Goal: Find specific page/section

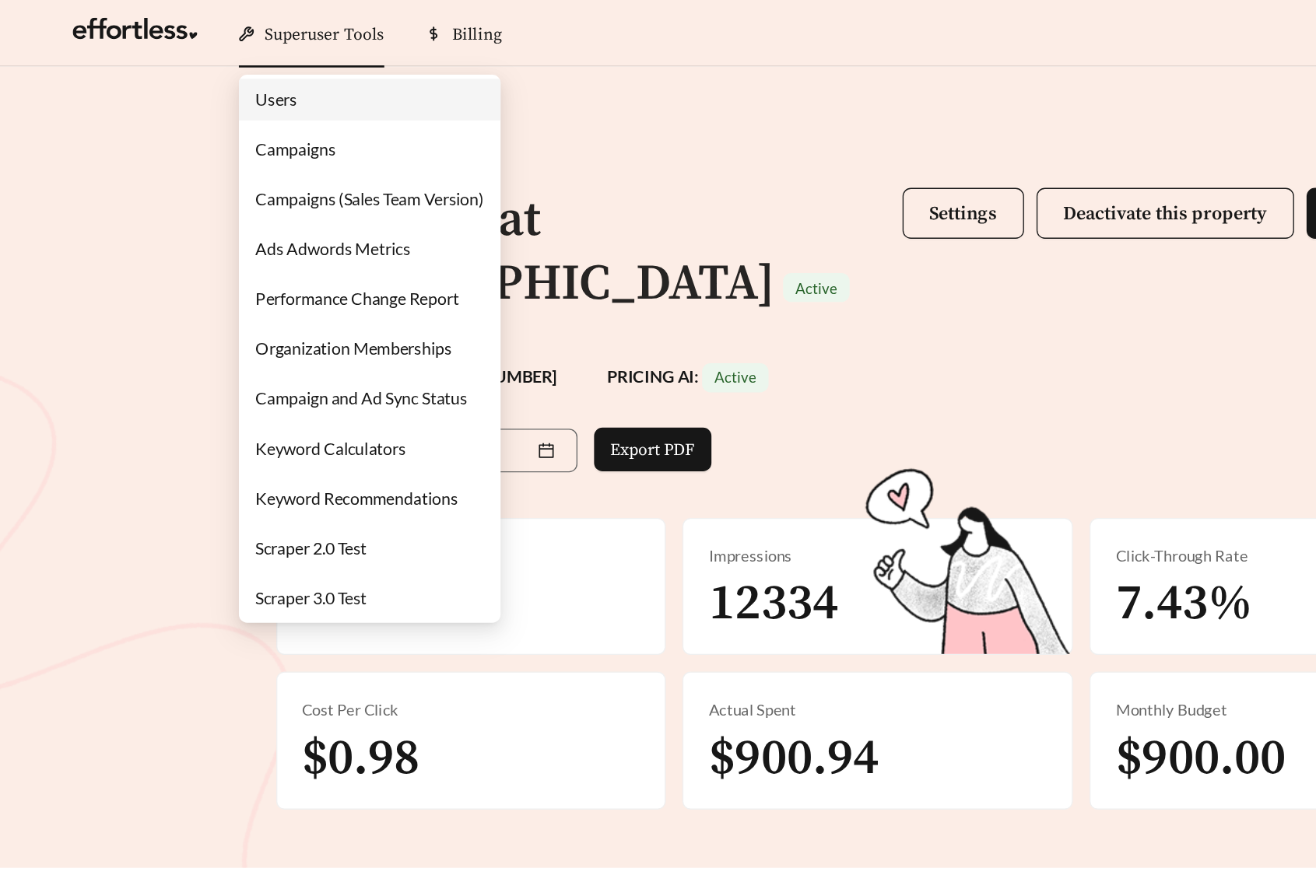
click at [234, 116] on link "Campaigns" at bounding box center [221, 111] width 60 height 14
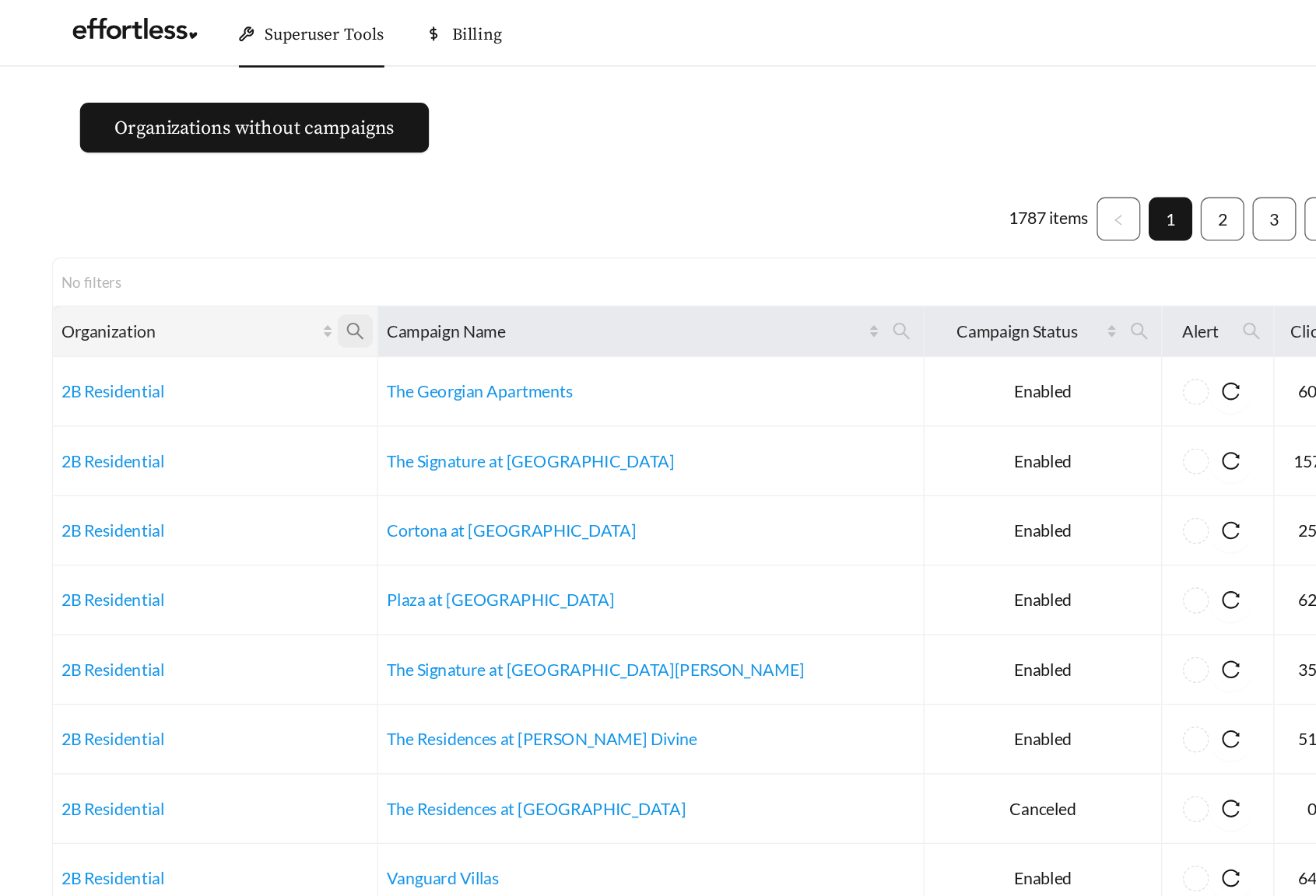
click at [273, 248] on icon "search" at bounding box center [267, 249] width 14 height 14
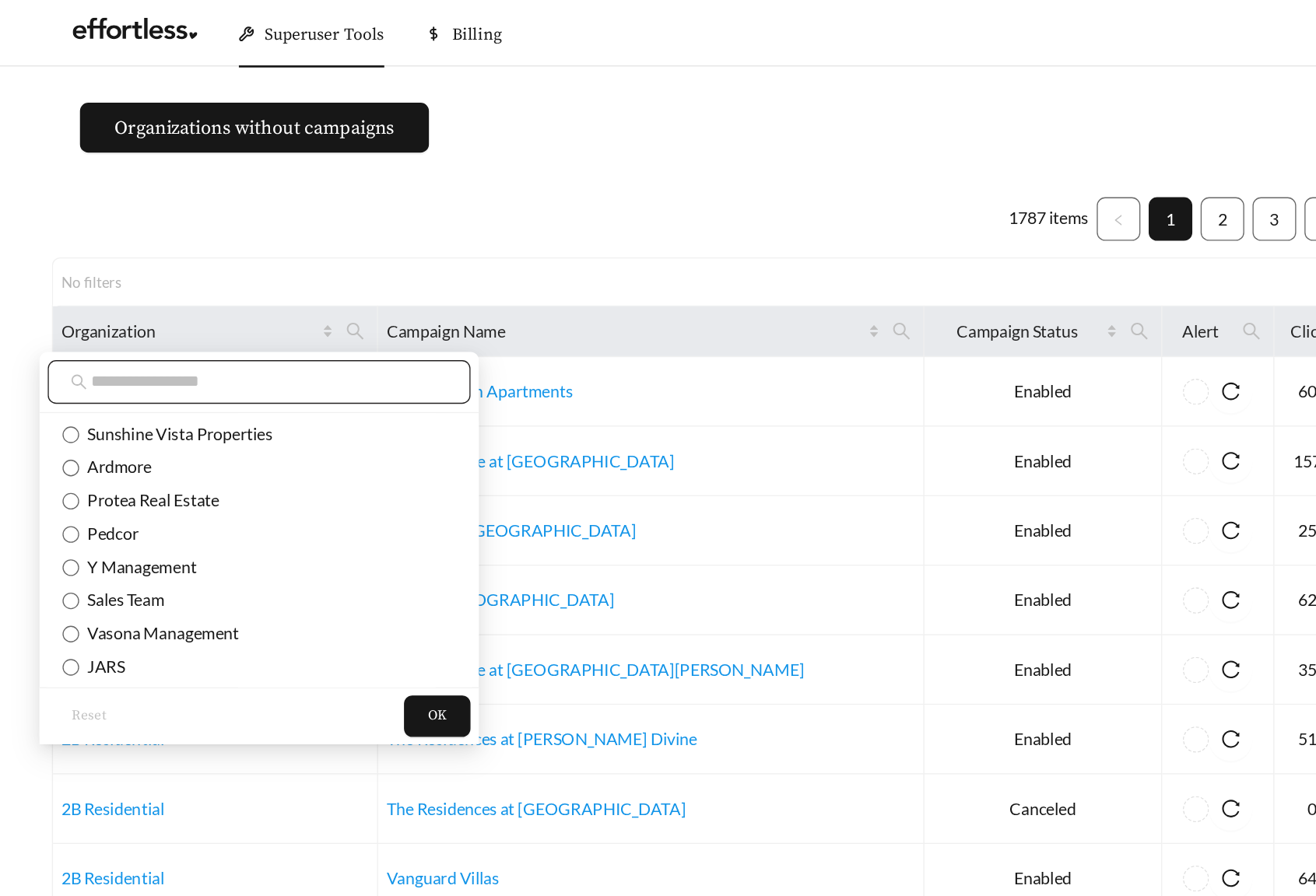
click at [248, 280] on input "text" at bounding box center [201, 285] width 267 height 19
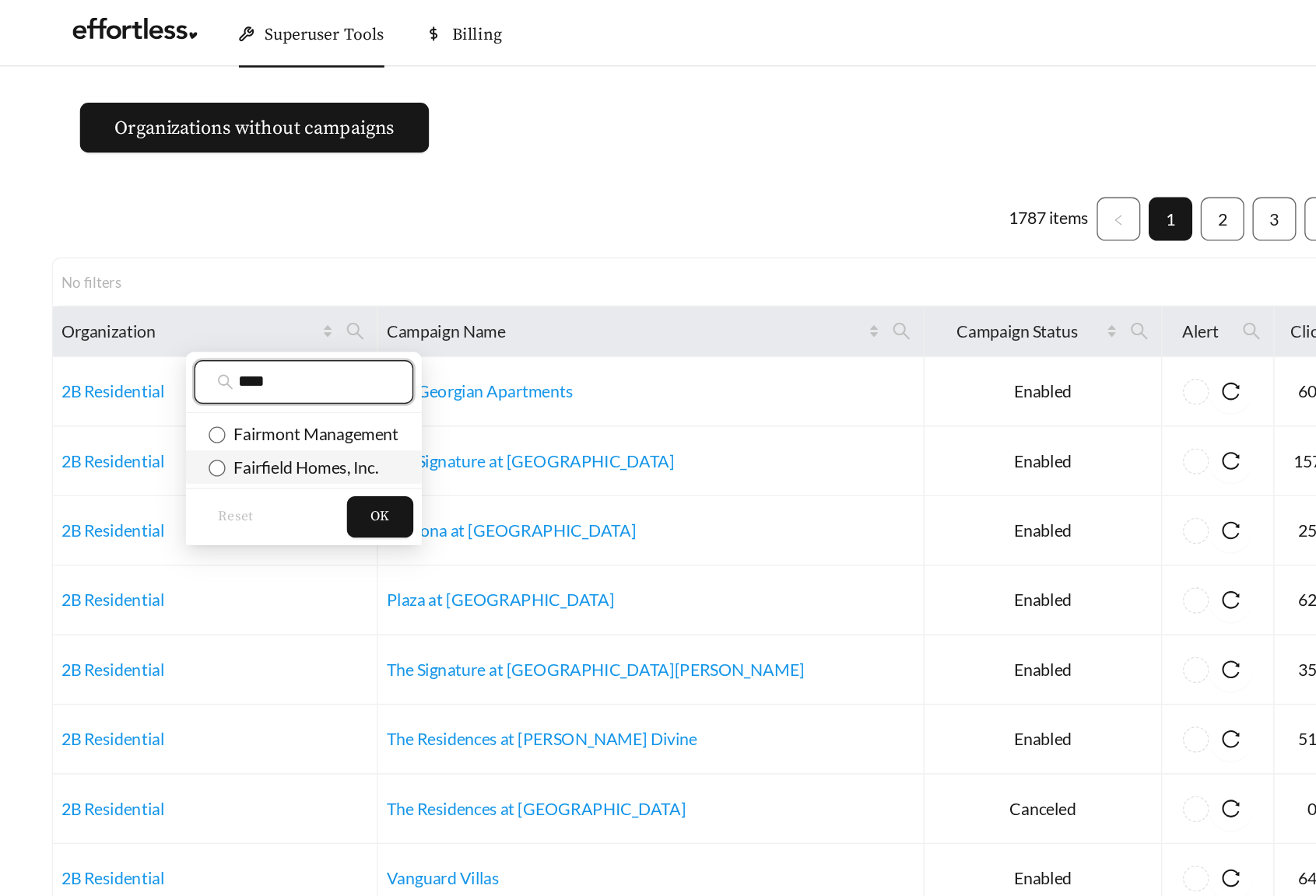
type input "****"
click at [252, 350] on span "Fairfield Homes, Inc." at bounding box center [225, 349] width 114 height 14
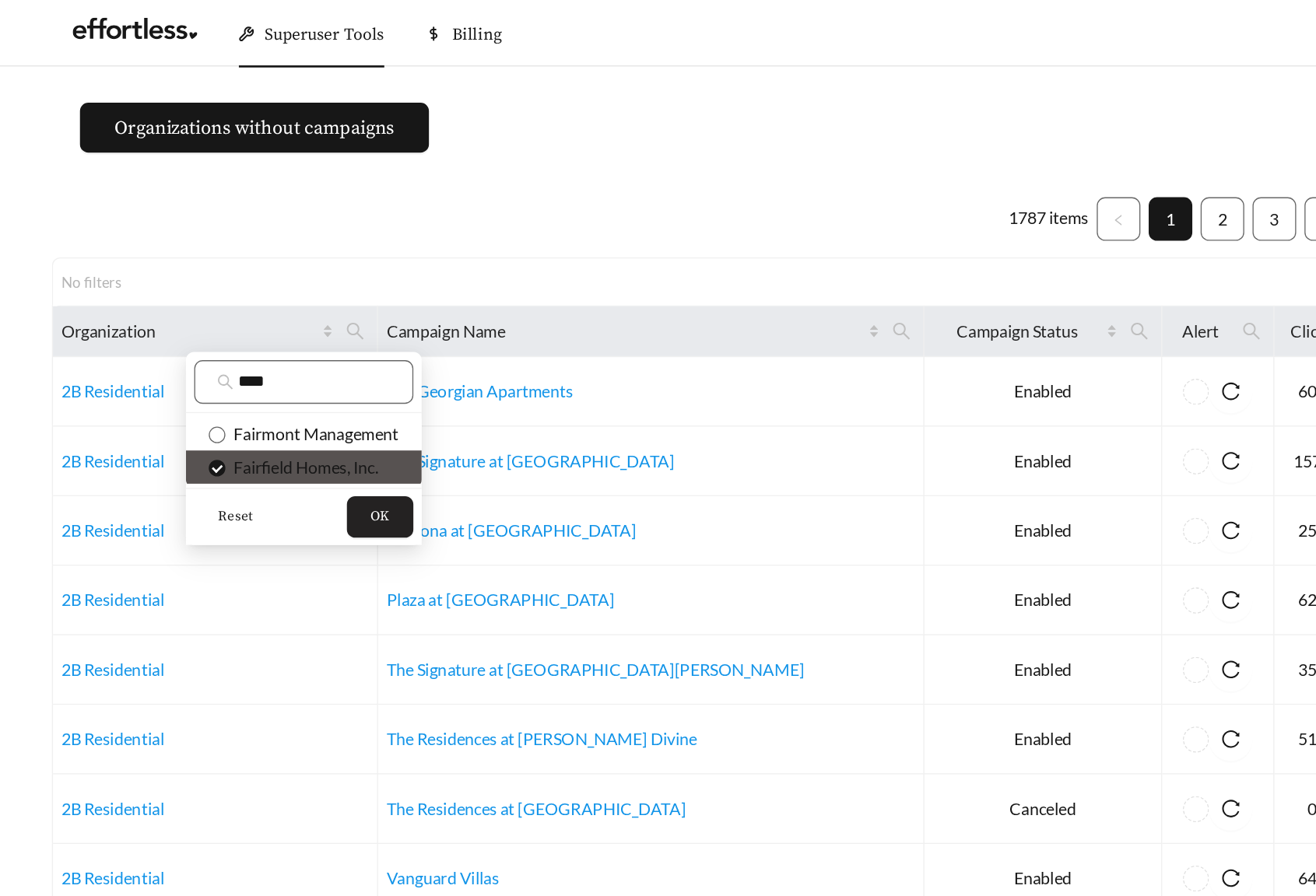
click at [289, 391] on span "OK" at bounding box center [285, 387] width 14 height 15
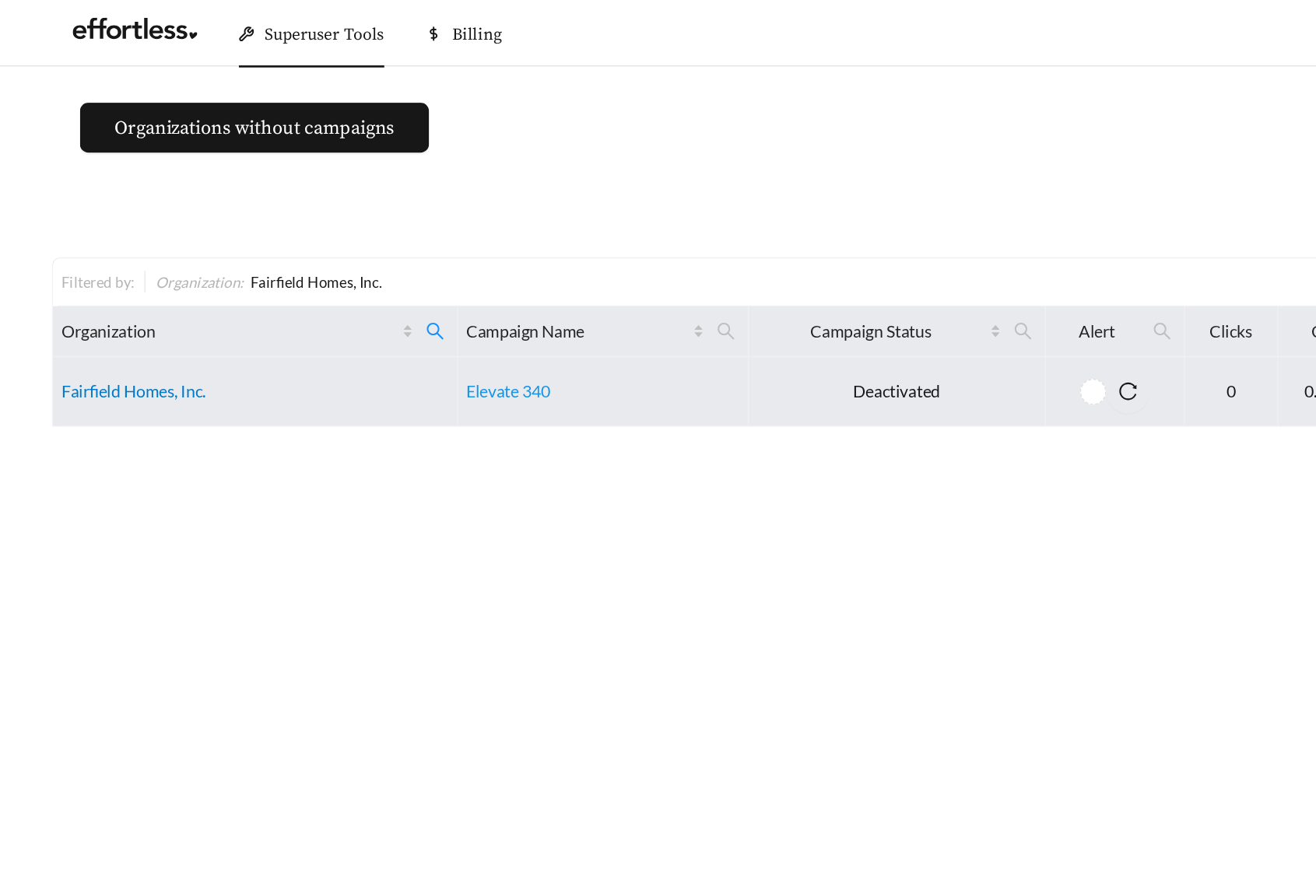
click at [118, 294] on link "Fairfield Homes, Inc." at bounding box center [100, 293] width 108 height 14
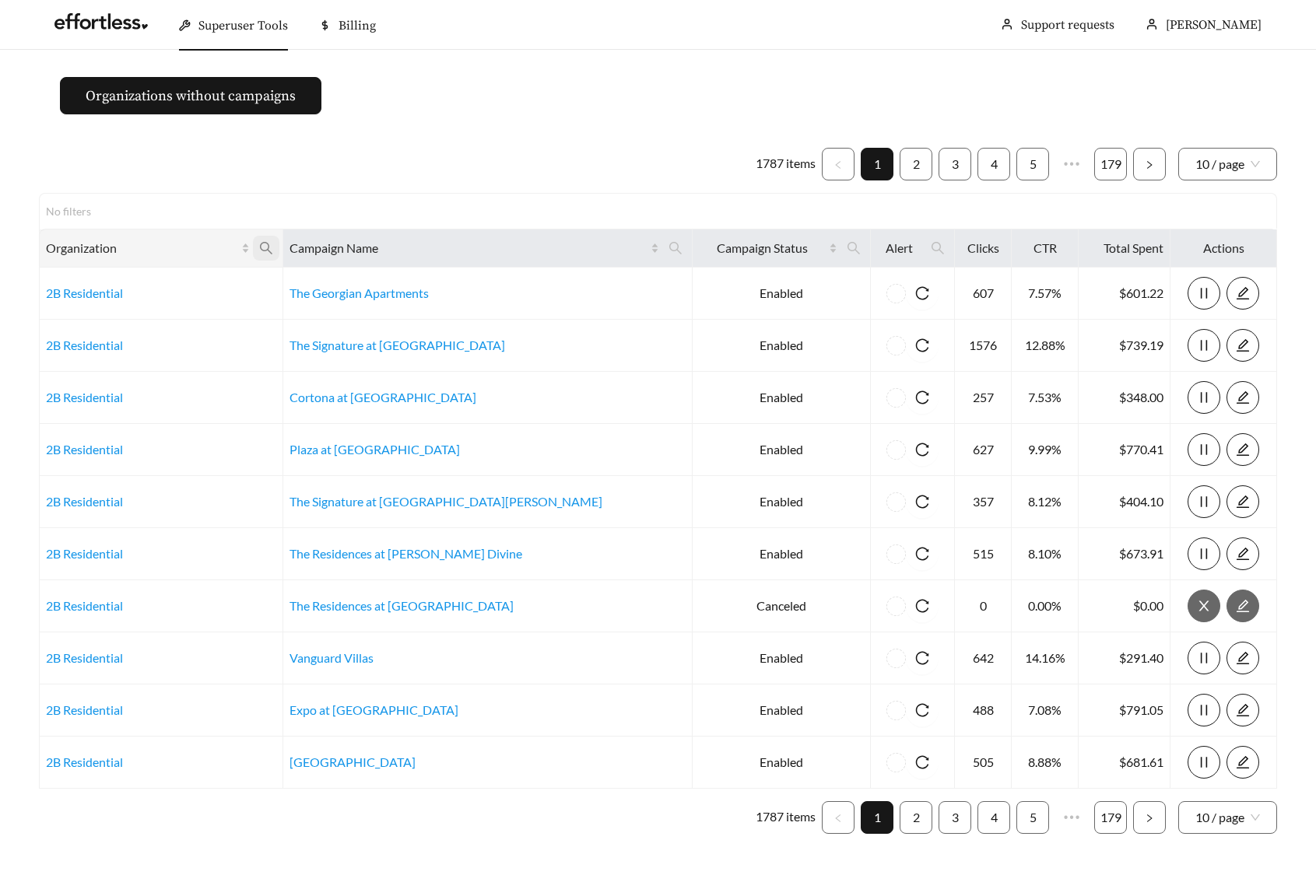
click at [273, 252] on icon "search" at bounding box center [267, 249] width 14 height 14
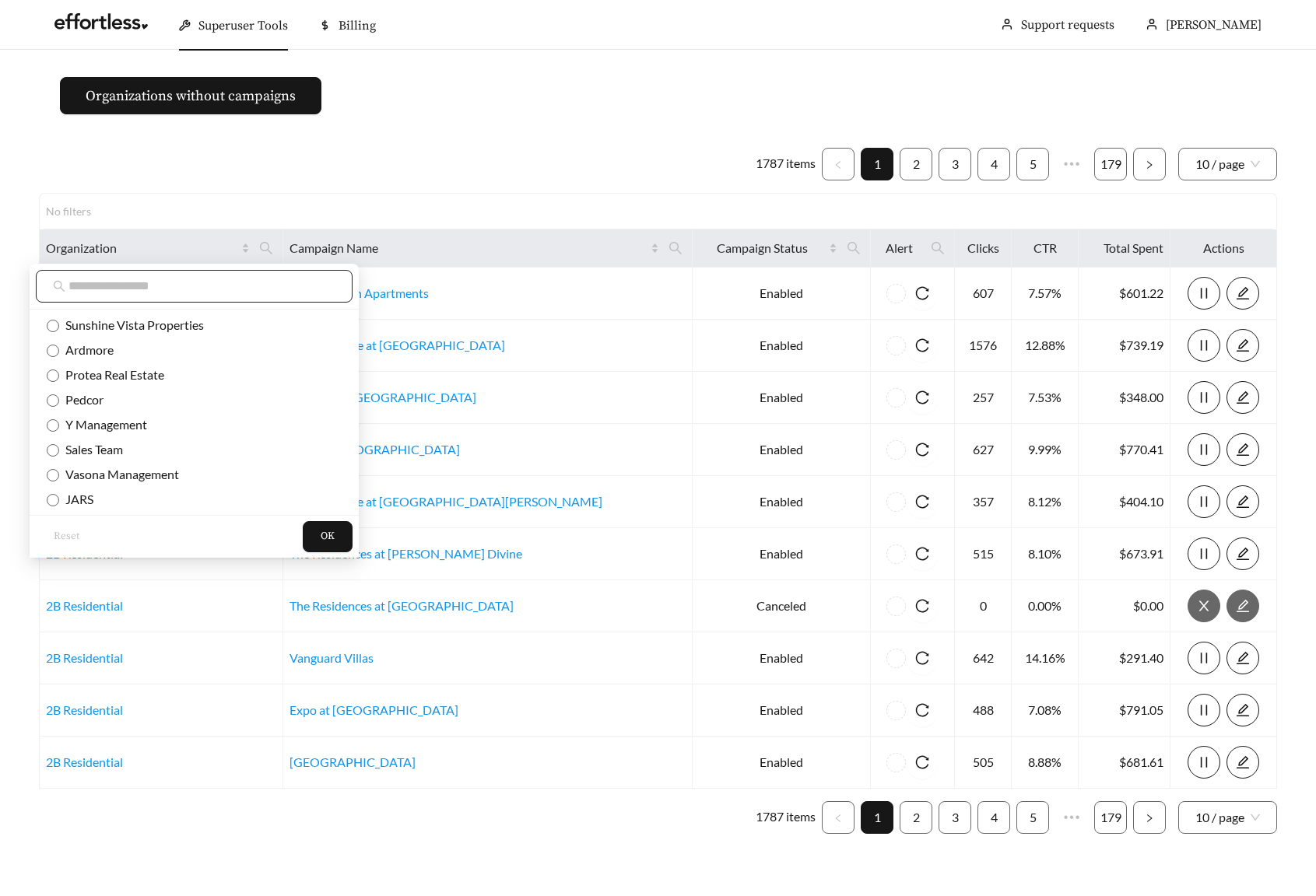
click at [228, 283] on input "text" at bounding box center [201, 285] width 267 height 19
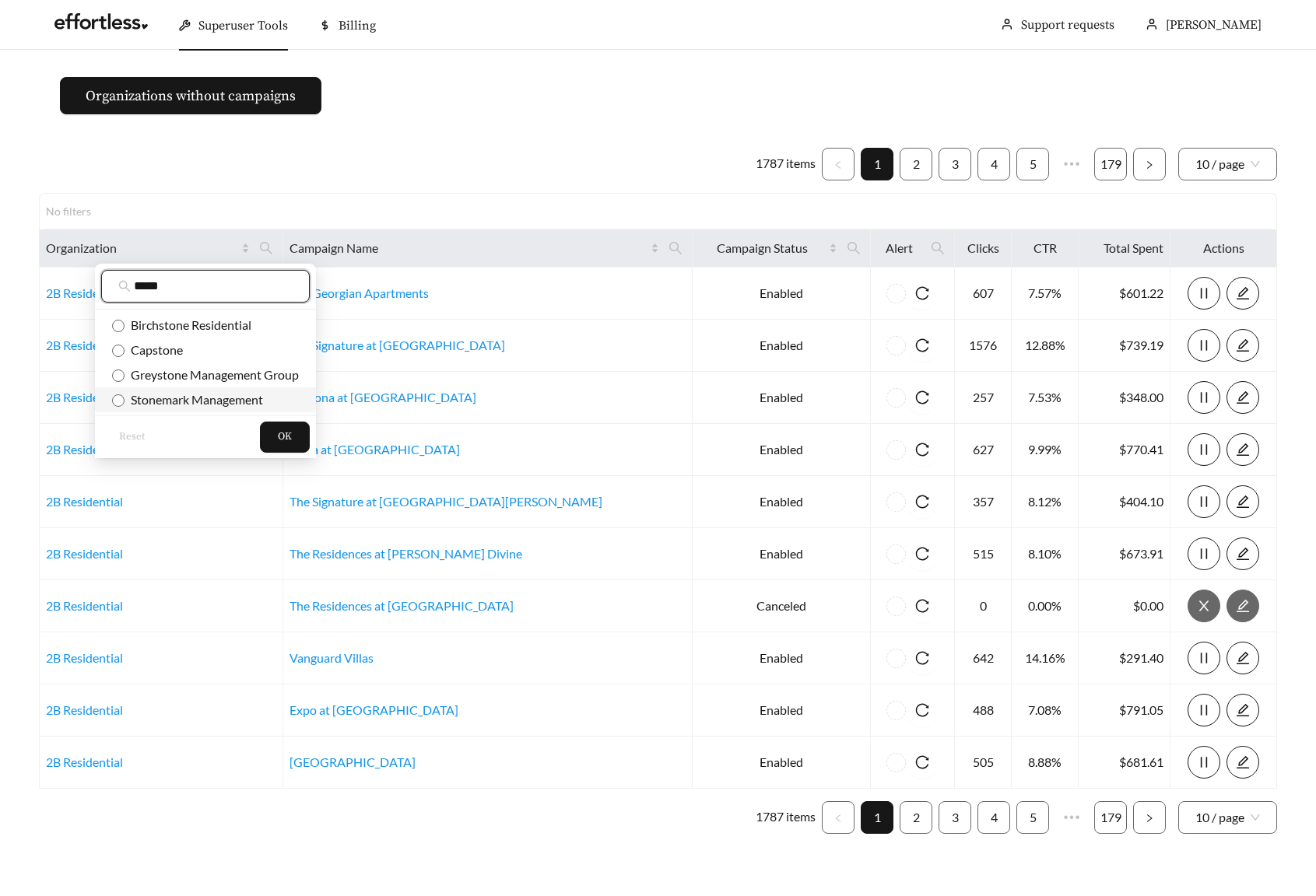
type input "*****"
click at [219, 402] on span "Stonemark Management" at bounding box center [194, 400] width 138 height 14
click at [291, 452] on button "OK" at bounding box center [284, 437] width 49 height 31
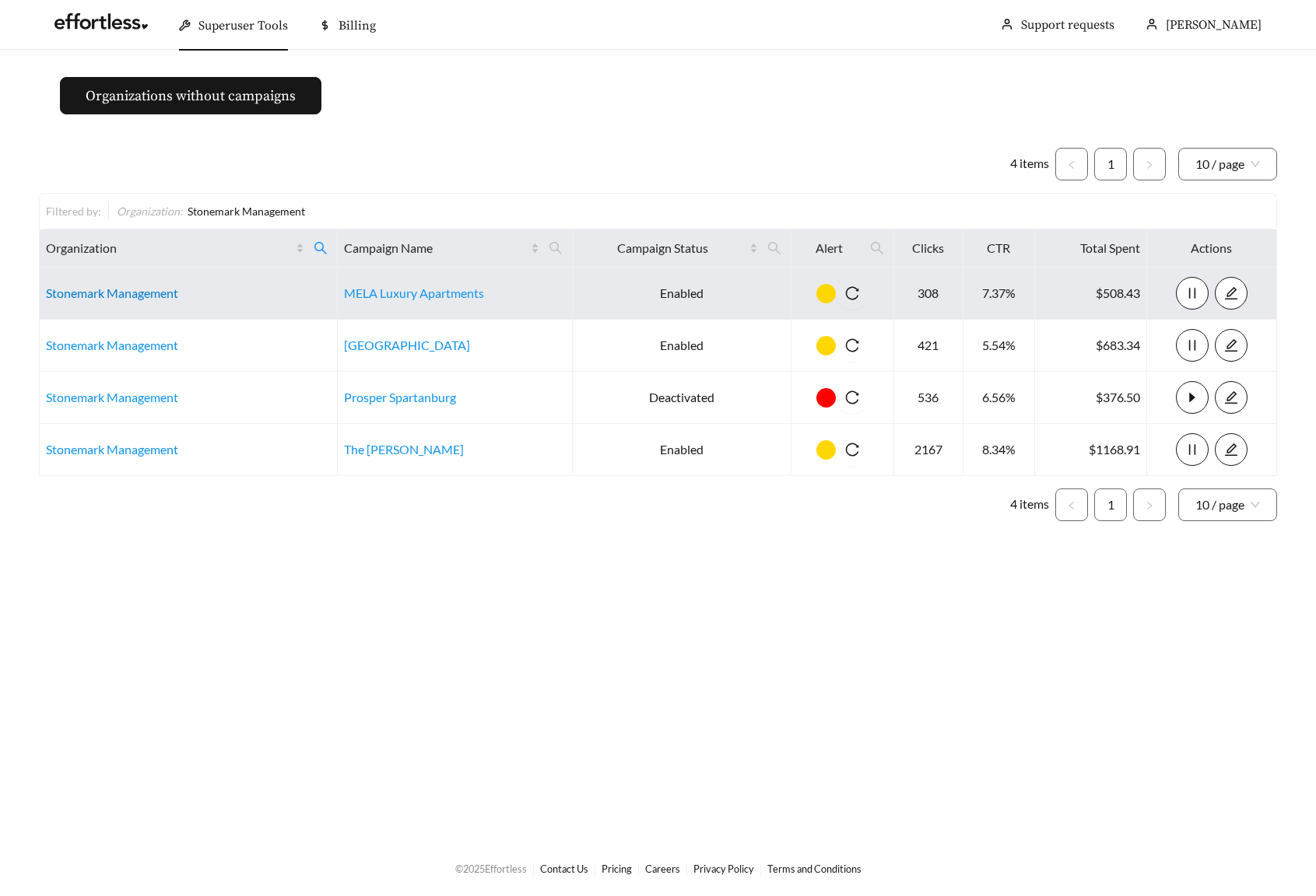
click at [112, 287] on link "Stonemark Management" at bounding box center [111, 293] width 132 height 14
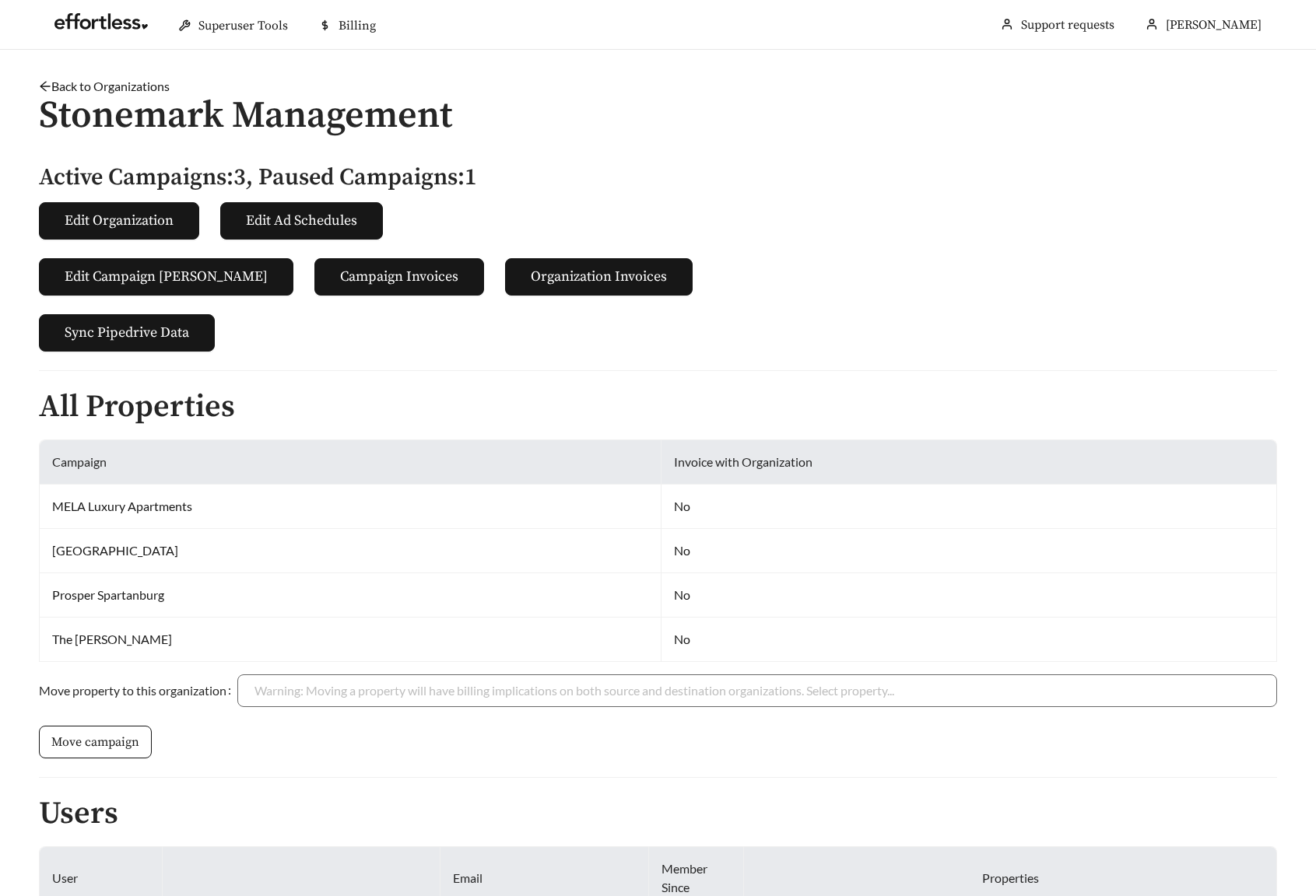
scroll to position [195, 0]
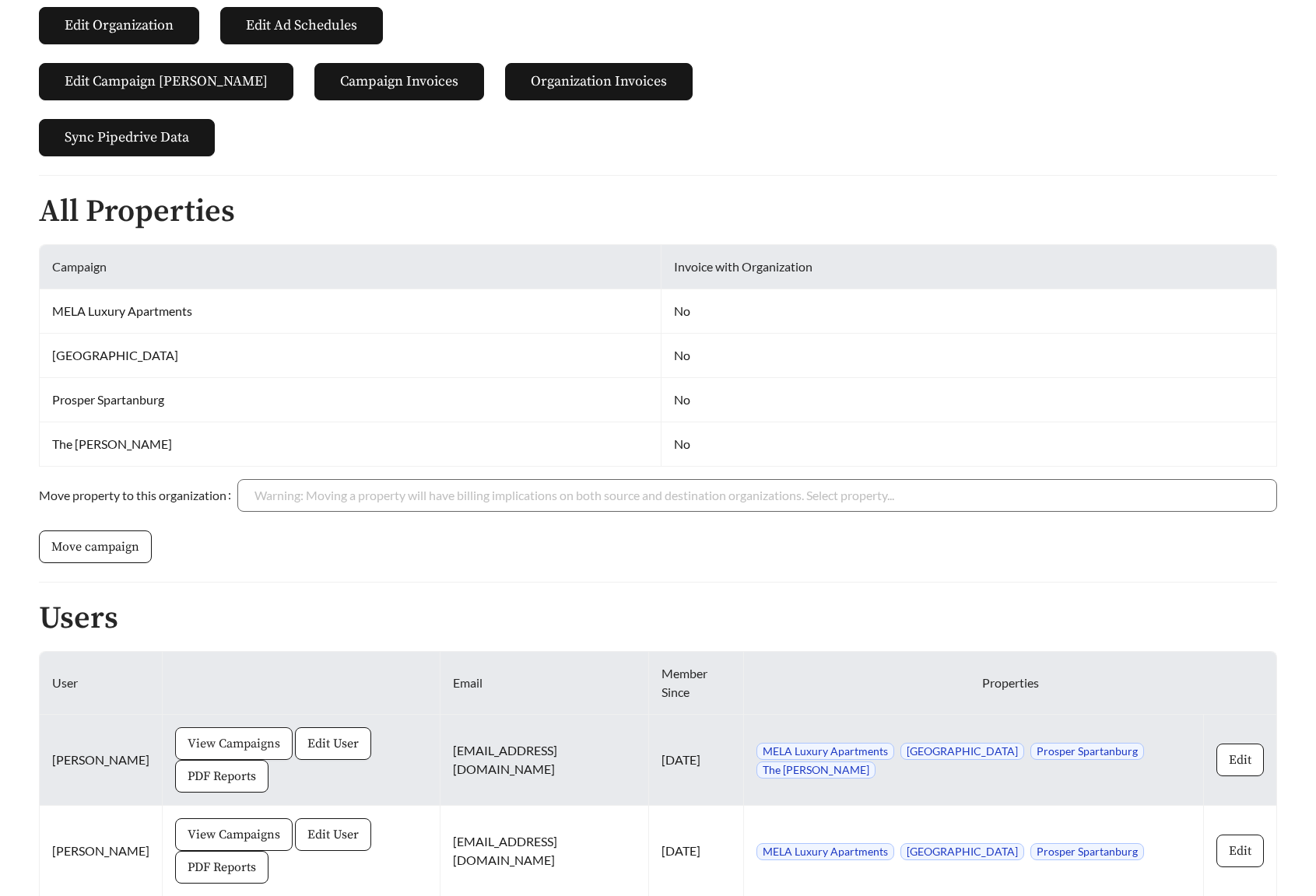
click at [206, 734] on span "View Campaigns" at bounding box center [234, 743] width 93 height 19
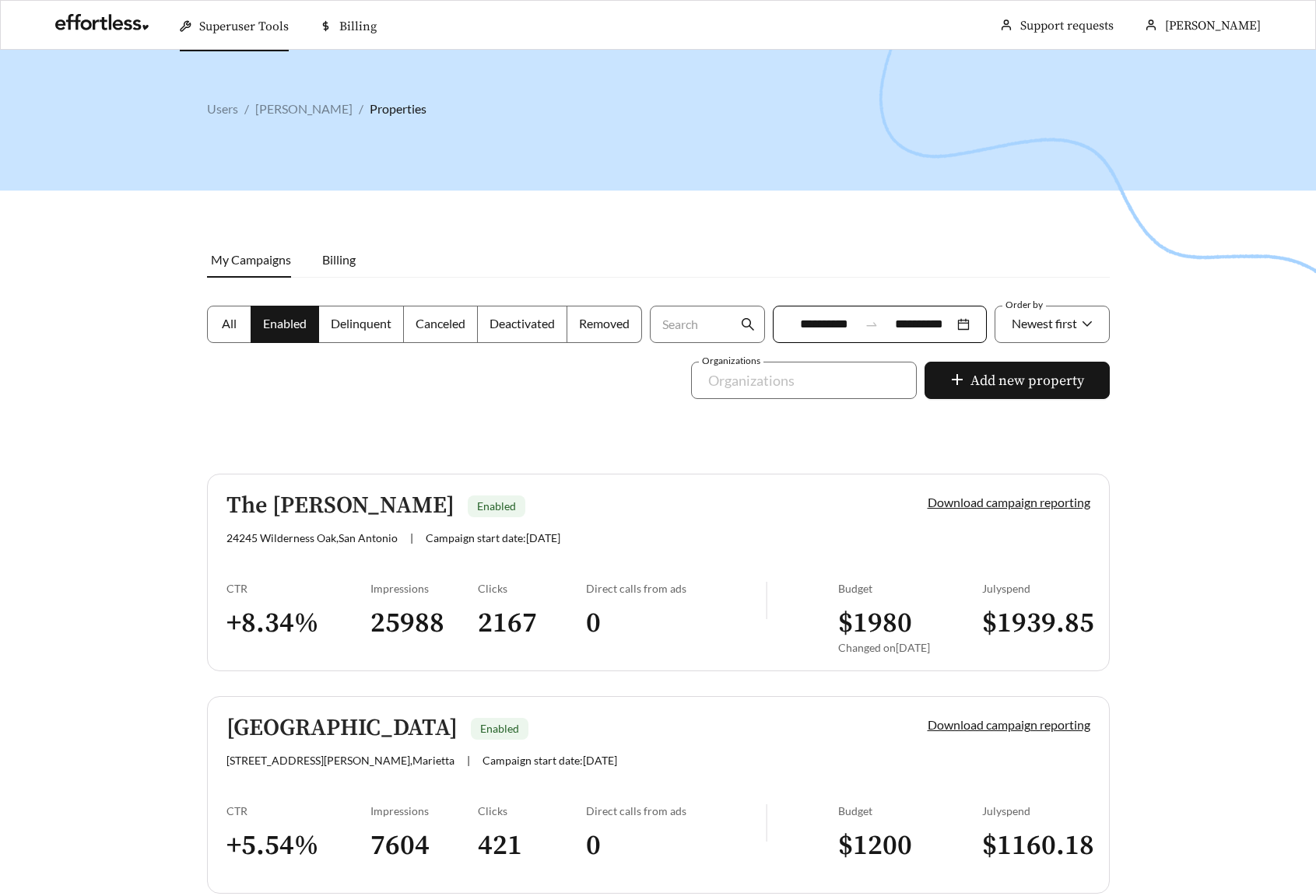
click at [230, 321] on span "All" at bounding box center [229, 323] width 14 height 14
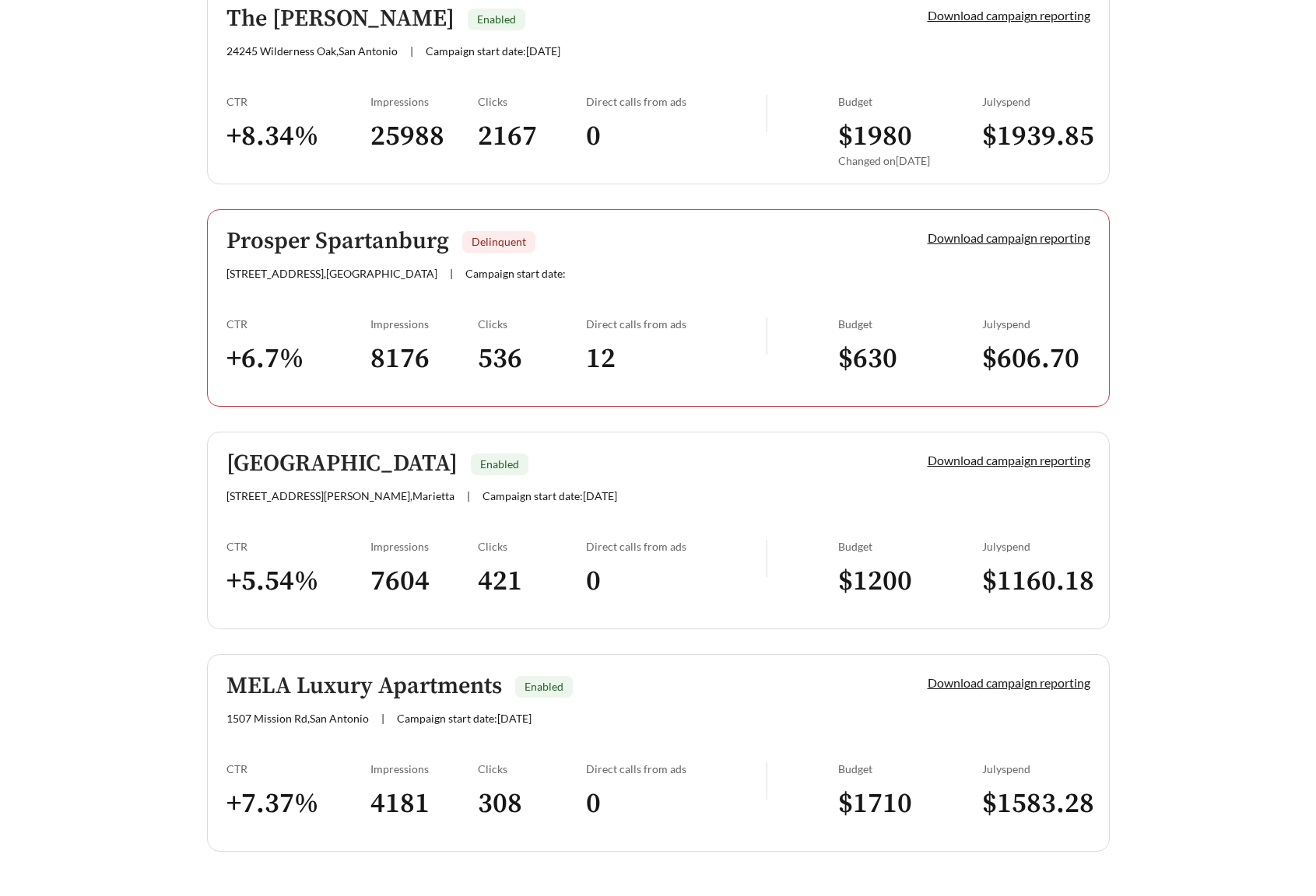
scroll to position [523, 0]
